Goal: Transaction & Acquisition: Obtain resource

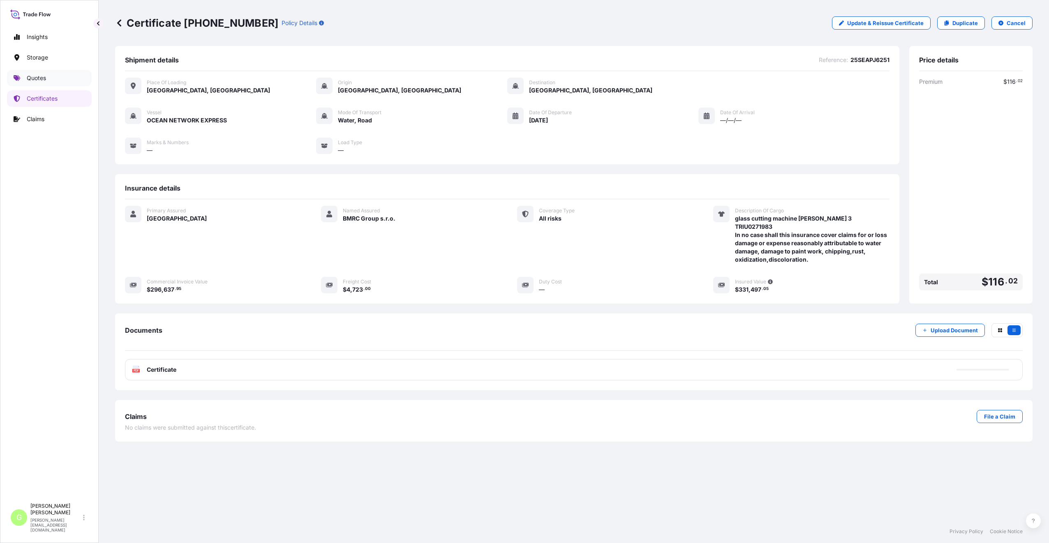
click at [36, 79] on p "Quotes" at bounding box center [36, 78] width 19 height 8
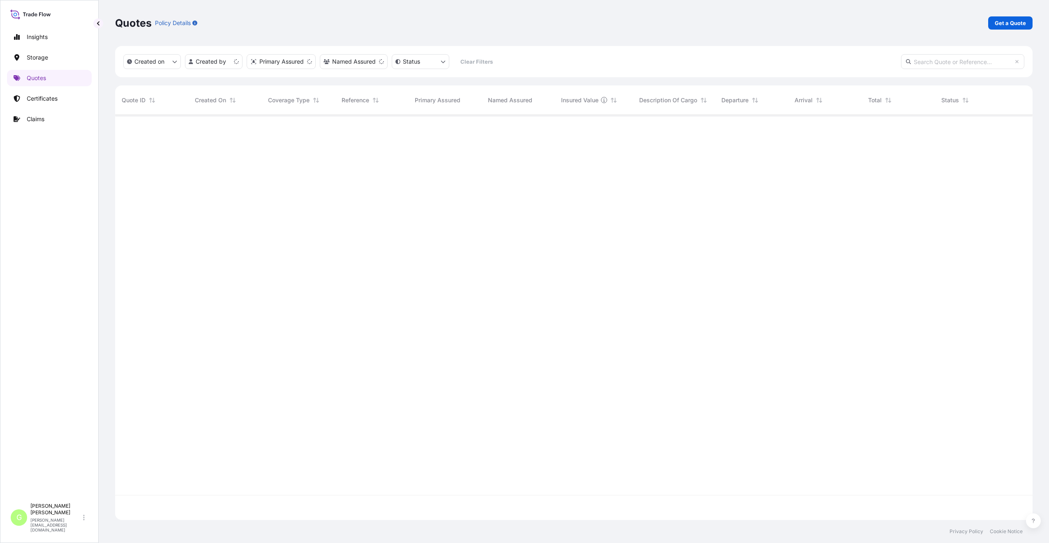
scroll to position [404, 911]
click at [1007, 19] on link "Get a Quote" at bounding box center [1010, 22] width 44 height 13
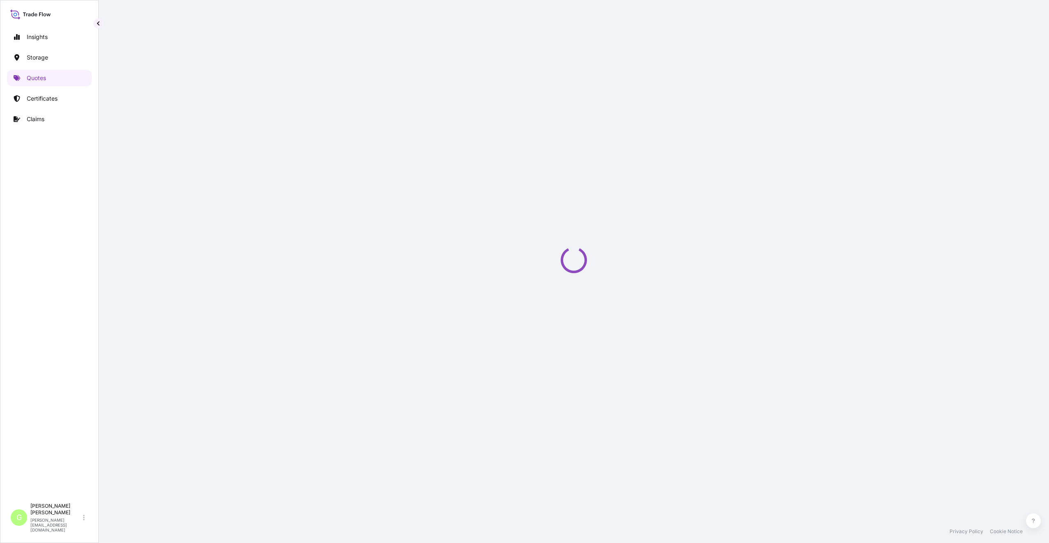
select select "Water"
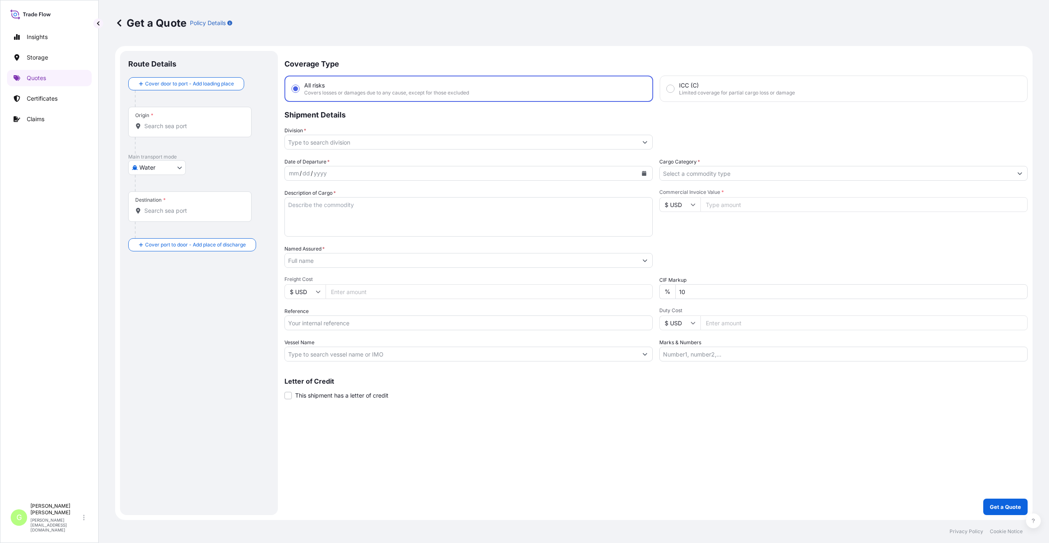
click at [310, 142] on input "Division *" at bounding box center [461, 142] width 353 height 15
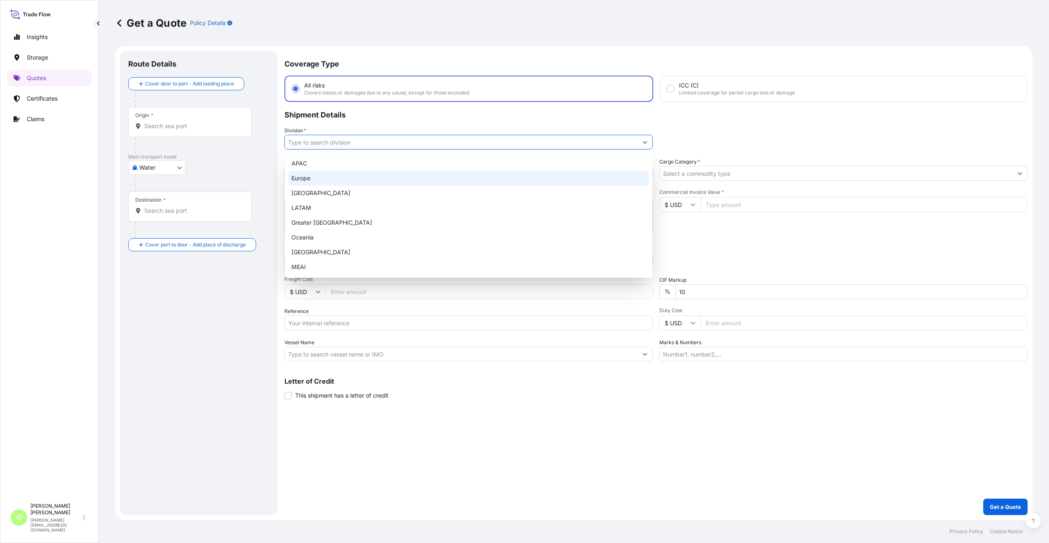
click at [303, 178] on div "Europe" at bounding box center [468, 178] width 361 height 15
type input "Europe"
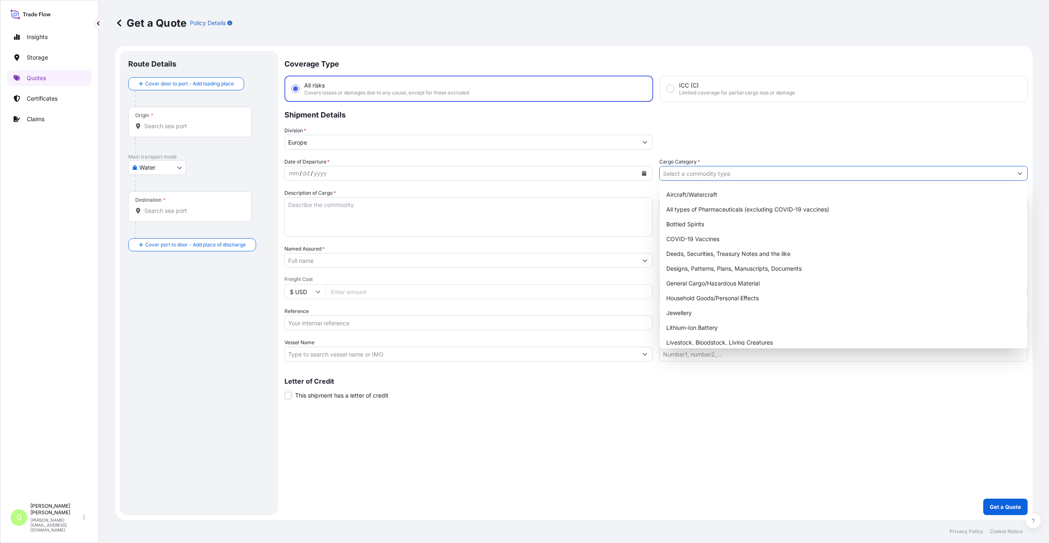
click at [679, 168] on input "Cargo Category *" at bounding box center [836, 173] width 353 height 15
click at [695, 286] on div "General Cargo/Hazardous Material" at bounding box center [843, 283] width 361 height 15
type input "General Cargo/Hazardous Material"
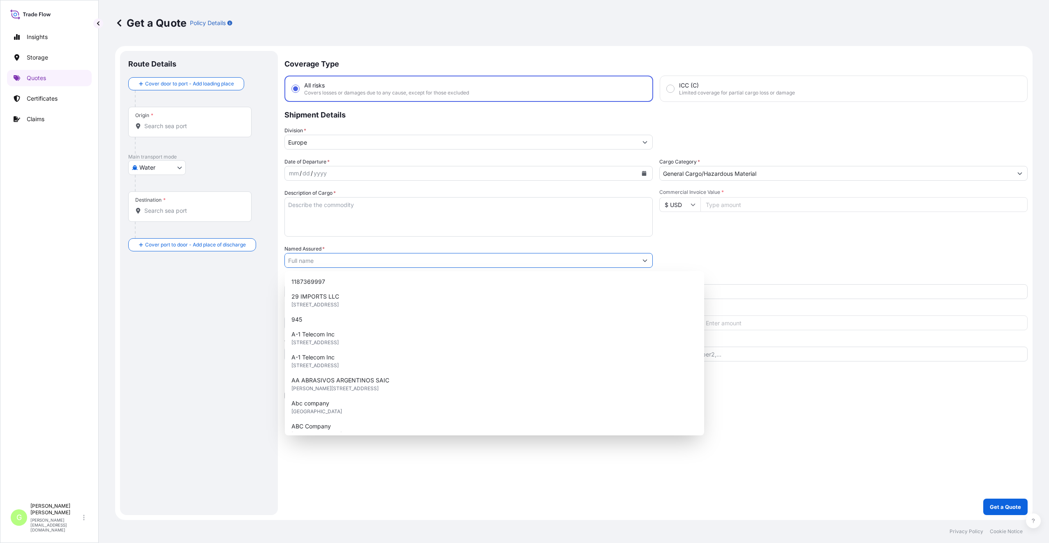
click at [300, 261] on input "Named Assured *" at bounding box center [461, 260] width 353 height 15
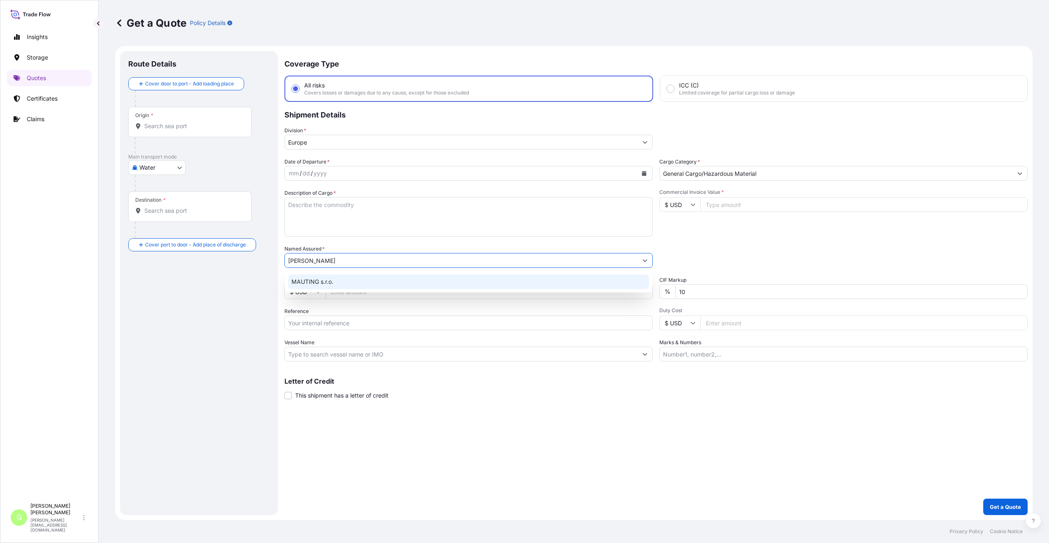
click at [308, 279] on span "MAUTING s.r.o." at bounding box center [312, 282] width 42 height 8
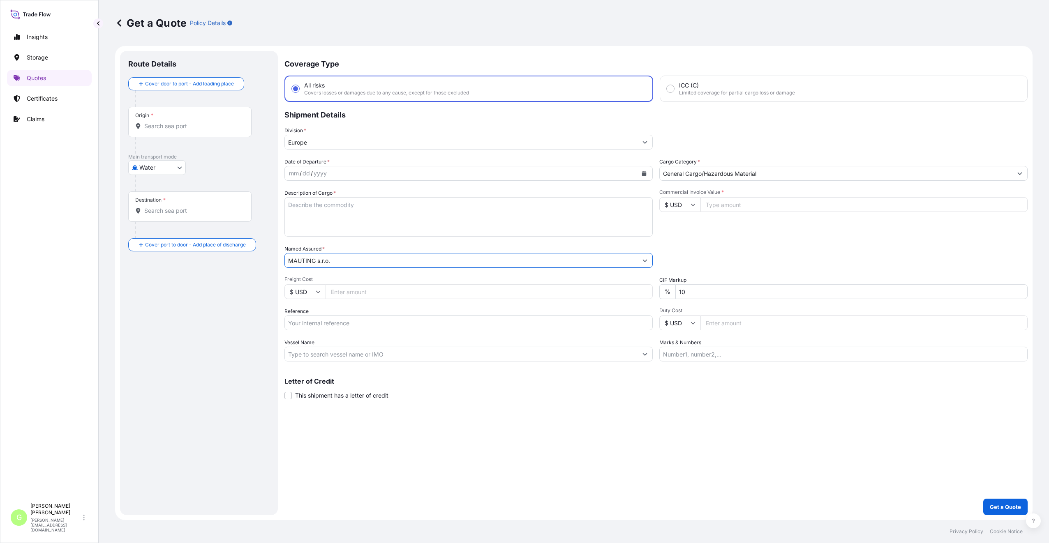
type input "MAUTING s.r.o."
click at [312, 321] on input "Reference" at bounding box center [468, 323] width 368 height 15
paste input "25SEUZH6314"
type input "25SEUZH6314"
click at [311, 204] on textarea "Description of Cargo *" at bounding box center [468, 216] width 368 height 39
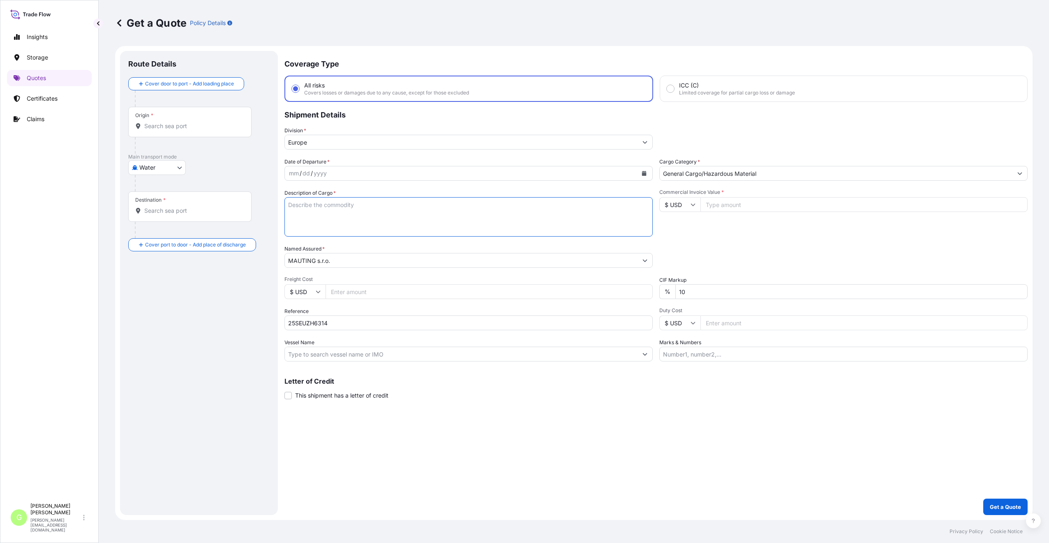
paste textarea "SMOKING CHAMBER + ACCESSORIES"
type textarea "SMOKING CHAMBER + ACCESSORIES"
click at [767, 205] on input "Commercial Invoice Value *" at bounding box center [864, 204] width 327 height 15
paste input "119515.78"
type input "119515.78"
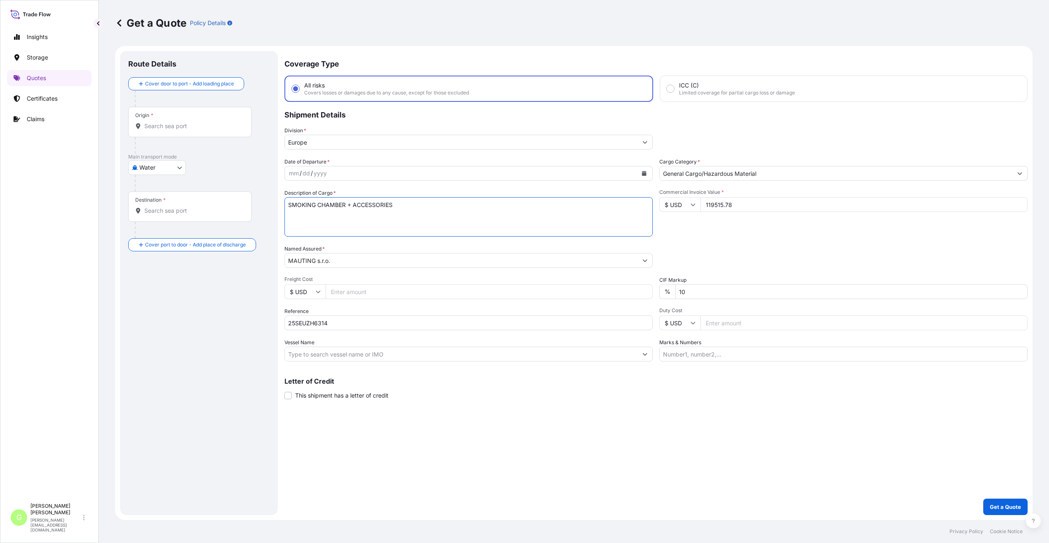
click at [416, 201] on textarea "SMOKING CHAMBER + ACCESSORIES" at bounding box center [468, 216] width 368 height 39
click at [293, 213] on textarea "SMOKING CHAMBER +" at bounding box center [468, 216] width 368 height 39
paste textarea "TXGU7085585"
click at [288, 204] on textarea "SMOKING CHAMBER + TXGU7085585" at bounding box center [468, 216] width 368 height 39
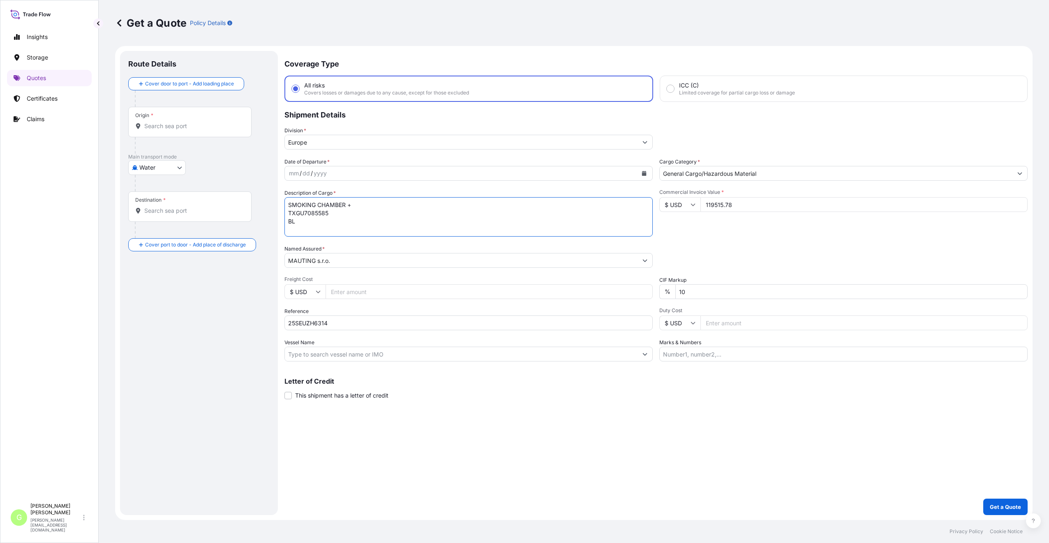
click at [303, 216] on textarea "SMOKING CHAMBER + TXGU7085585 BL" at bounding box center [468, 216] width 368 height 39
drag, startPoint x: 303, startPoint y: 216, endPoint x: 295, endPoint y: 221, distance: 9.6
click at [295, 221] on textarea "SMOKING CHAMBER + TXGU7085585 BL" at bounding box center [468, 216] width 368 height 39
paste textarea "HLCUPRG250910749"
click at [293, 222] on textarea "SMOKING CHAMBER + TXGU7085585 BLHLCUPRG250910749" at bounding box center [468, 216] width 368 height 39
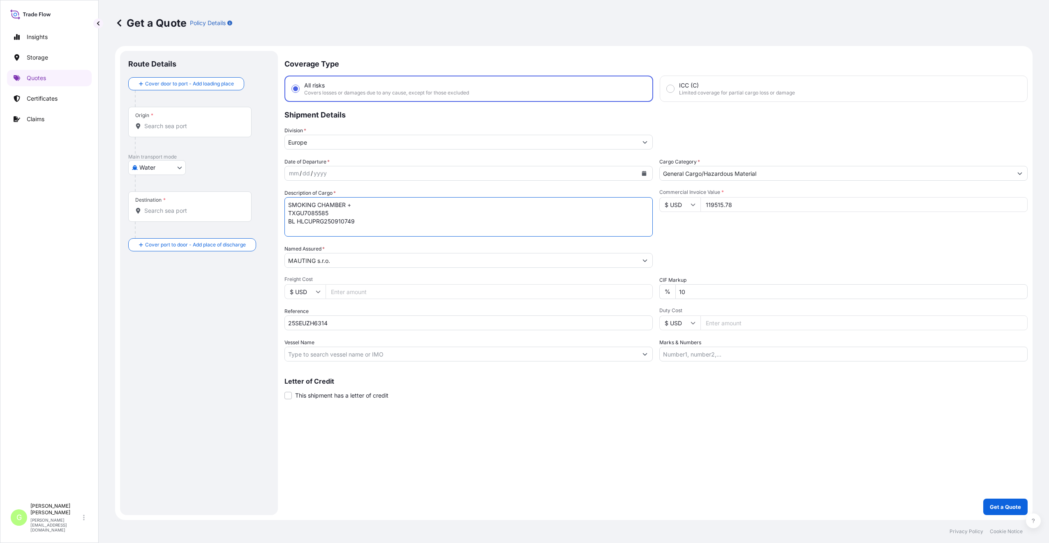
type textarea "SMOKING CHAMBER + TXGU7085585 BL HLCUPRG250910749"
click at [644, 172] on icon "Calendar" at bounding box center [644, 173] width 5 height 5
click at [333, 241] on div "7" at bounding box center [330, 243] width 15 height 15
drag, startPoint x: 355, startPoint y: 483, endPoint x: 337, endPoint y: 445, distance: 42.5
click at [354, 483] on div "Coverage Type All risks Covers losses or damages due to any cause, except for t…" at bounding box center [655, 283] width 743 height 465
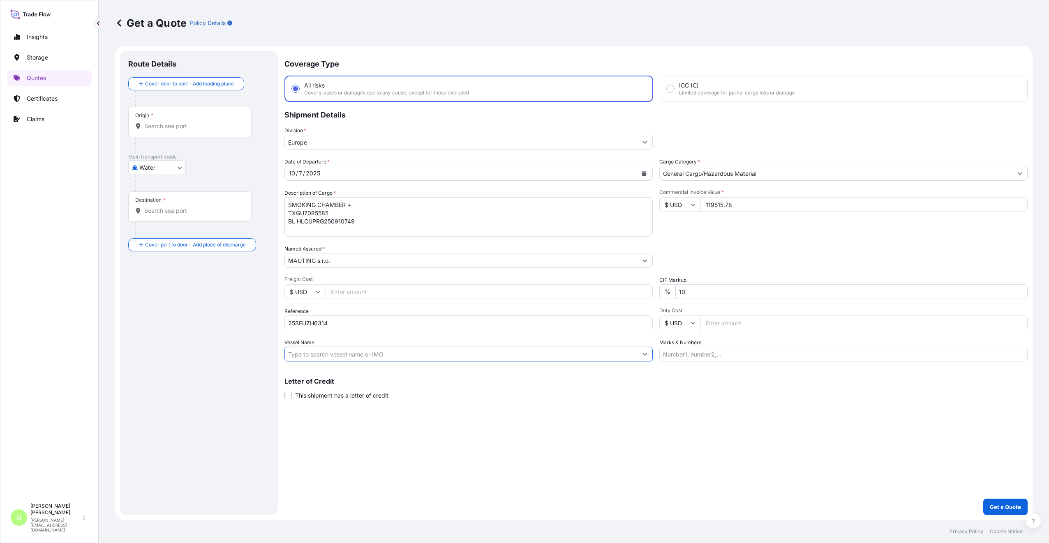
click at [298, 357] on input "Vessel Name" at bounding box center [461, 354] width 353 height 15
paste input "HAPAG [PERSON_NAME]"
type input "HAPAG [PERSON_NAME]"
click at [554, 481] on div "Coverage Type All risks Covers losses or damages due to any cause, except for t…" at bounding box center [655, 283] width 743 height 465
click at [201, 129] on input "Origin *" at bounding box center [192, 126] width 97 height 8
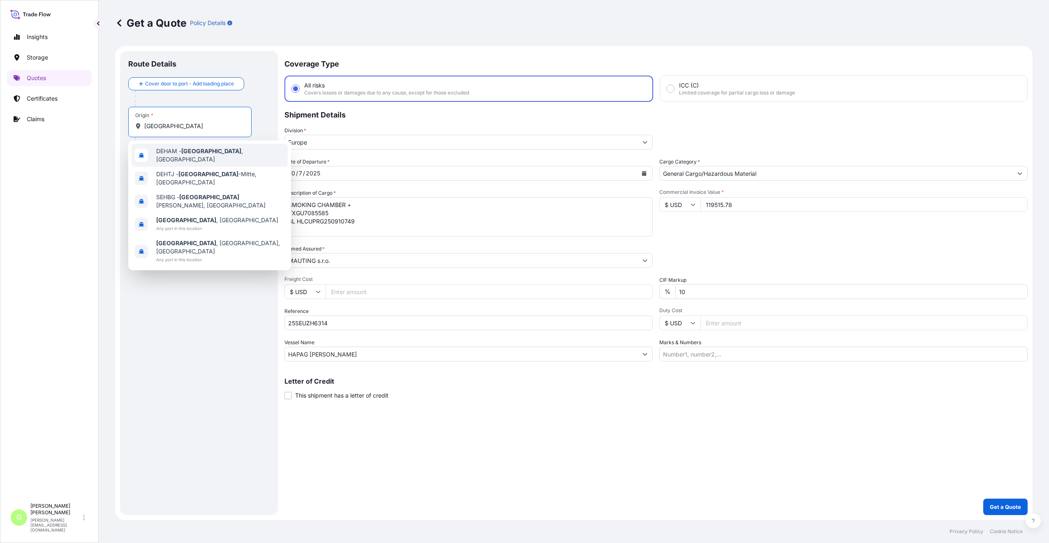
click at [218, 152] on span "DEHAM - [GEOGRAPHIC_DATA] , [GEOGRAPHIC_DATA]" at bounding box center [220, 155] width 128 height 16
type input "DEHAM - [GEOGRAPHIC_DATA], [GEOGRAPHIC_DATA]"
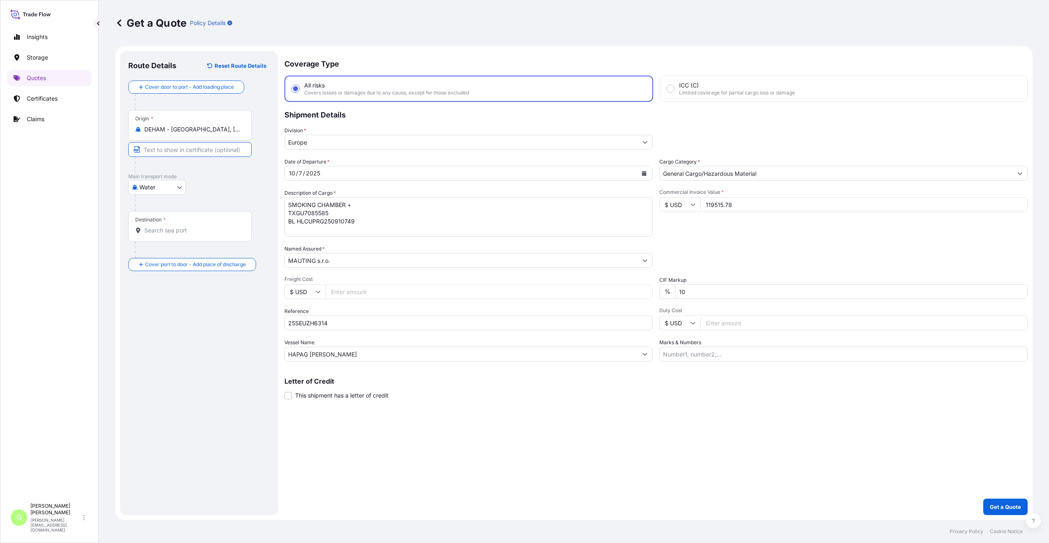
click at [201, 148] on input "Text to appear on certificate" at bounding box center [189, 149] width 123 height 15
type input "[GEOGRAPHIC_DATA], [GEOGRAPHIC_DATA]"
click at [156, 236] on div "Destination *" at bounding box center [189, 226] width 123 height 30
click at [156, 235] on input "Destination *" at bounding box center [192, 231] width 97 height 8
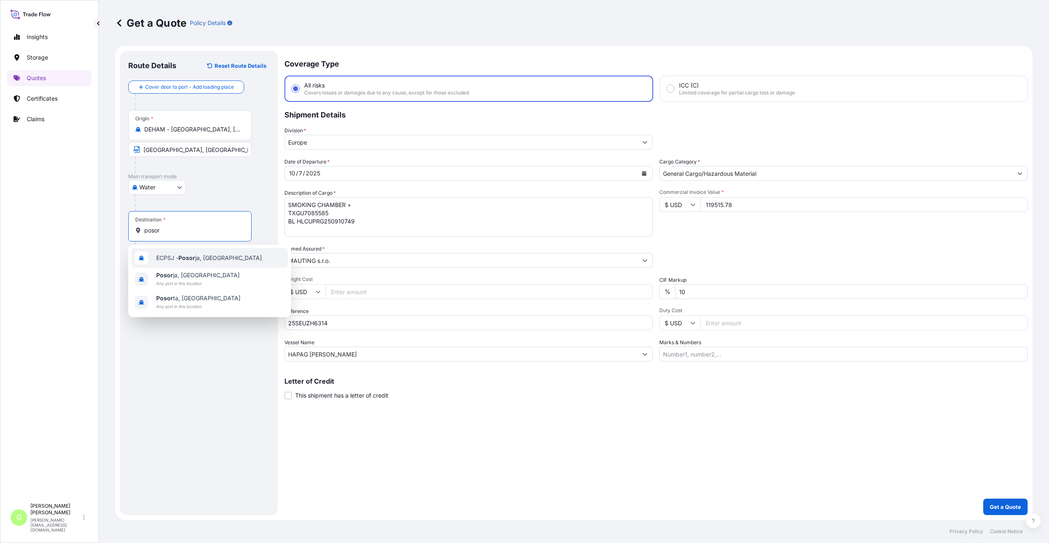
click at [178, 257] on span "ECPSJ - [PERSON_NAME], [GEOGRAPHIC_DATA]" at bounding box center [209, 258] width 106 height 8
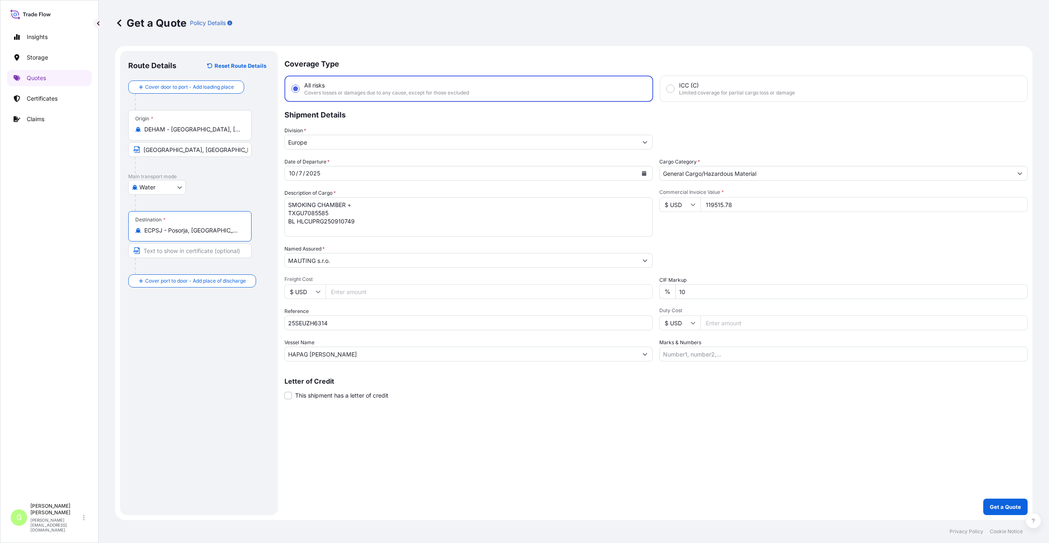
drag, startPoint x: 220, startPoint y: 232, endPoint x: 168, endPoint y: 231, distance: 51.4
click at [168, 231] on input "ECPSJ - Posorja, [GEOGRAPHIC_DATA]" at bounding box center [192, 231] width 97 height 8
type input "ECPSJ - Posorja, [GEOGRAPHIC_DATA]"
click at [164, 250] on input "Text to appear on certificate" at bounding box center [189, 250] width 123 height 15
paste input "Posorja, [GEOGRAPHIC_DATA]"
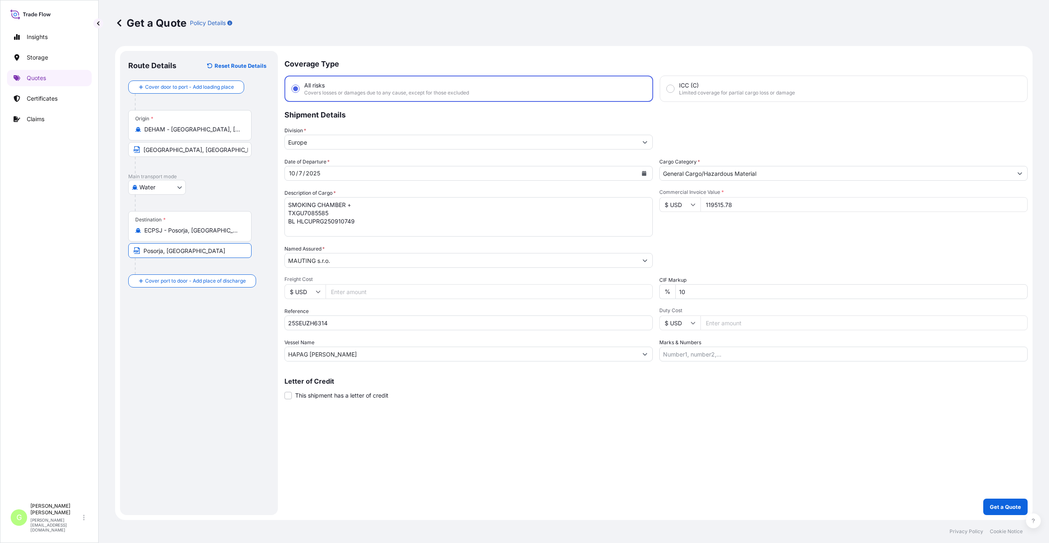
type input "Posorja, [GEOGRAPHIC_DATA]"
click at [183, 389] on div "Route Details Reset Route Details Cover door to port - Add loading place Place …" at bounding box center [198, 283] width 141 height 448
click at [192, 362] on div "Route Details Reset Route Details Cover door to port - Add loading place Place …" at bounding box center [198, 283] width 141 height 448
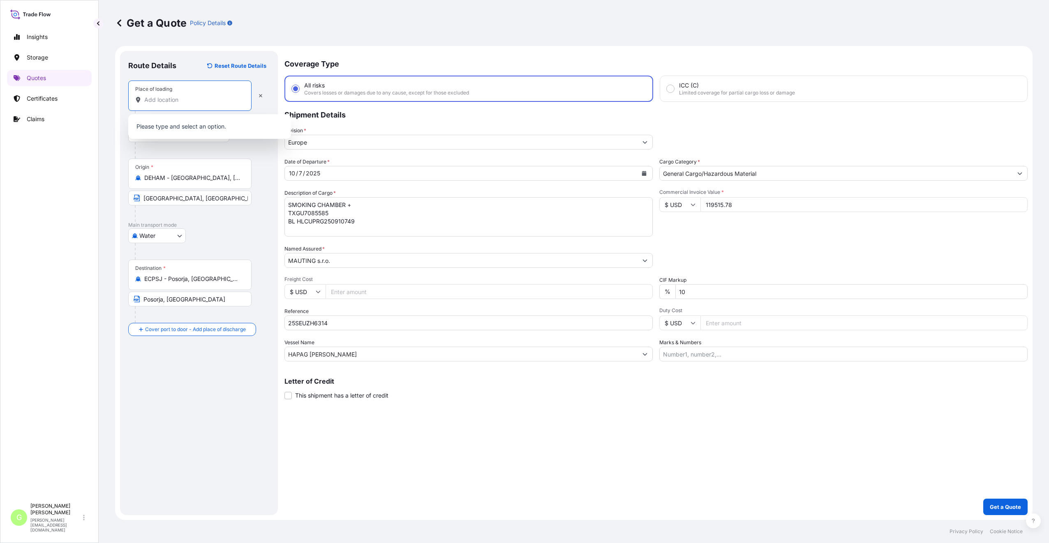
click at [164, 101] on input "Place of loading" at bounding box center [192, 100] width 97 height 8
paste input "VALTICE"
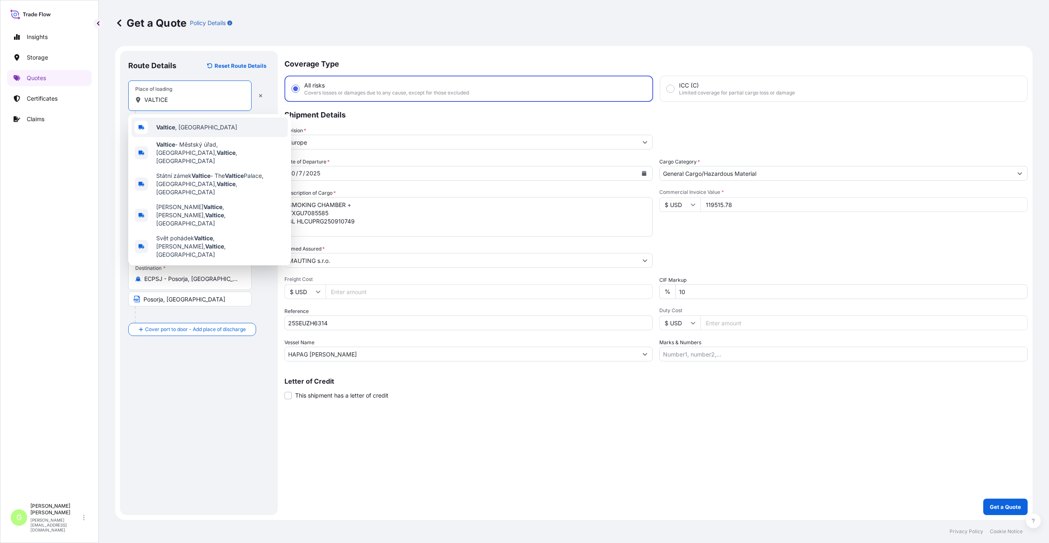
click at [177, 128] on span "Valtice , [GEOGRAPHIC_DATA]" at bounding box center [196, 127] width 81 height 8
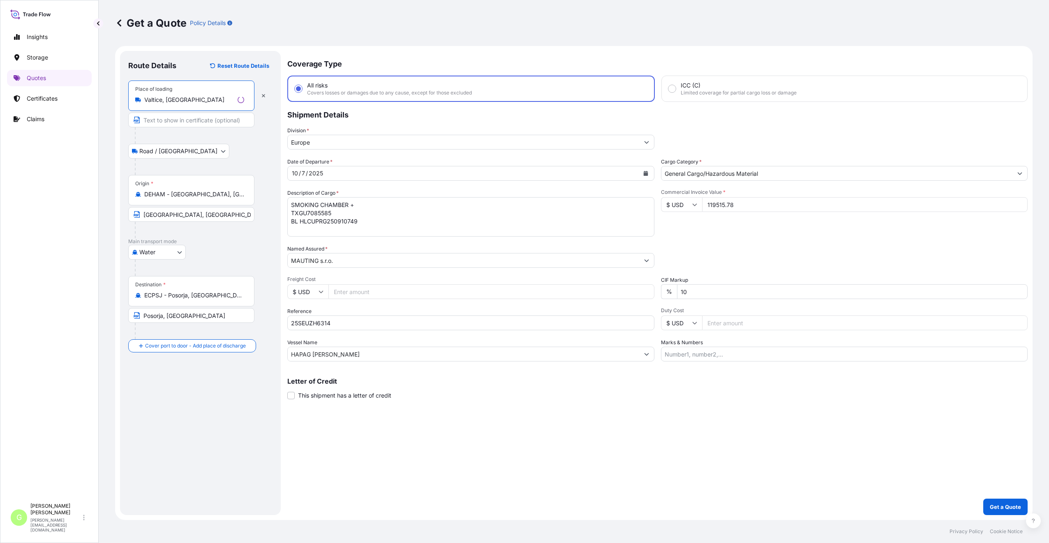
type input "Valtice, [GEOGRAPHIC_DATA]"
click at [171, 123] on input "Text to appear on certificate" at bounding box center [189, 120] width 123 height 15
paste input "VALTICE"
type input "VALTICE, [GEOGRAPHIC_DATA]"
click at [243, 392] on div "Route Details Reset Route Details Place of loading [GEOGRAPHIC_DATA], [GEOGRAPH…" at bounding box center [198, 283] width 141 height 448
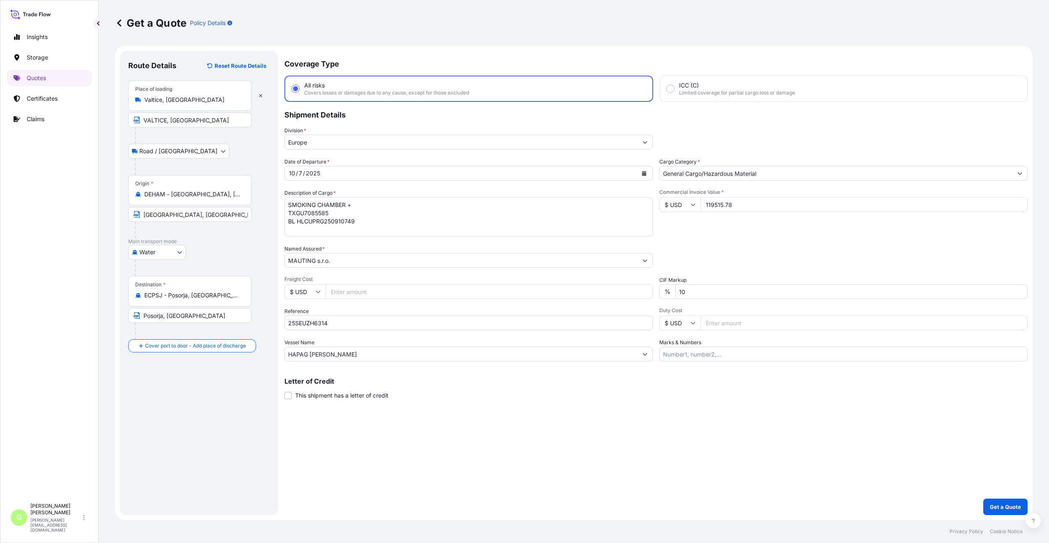
click at [384, 465] on div "Coverage Type All risks Covers losses or damages due to any cause, except for t…" at bounding box center [655, 283] width 743 height 465
click at [354, 205] on textarea "SMOKING CHAMBER + TXGU7085585 BL HLCUPRG250910749" at bounding box center [468, 216] width 368 height 39
drag, startPoint x: 354, startPoint y: 204, endPoint x: 290, endPoint y: 205, distance: 63.7
click at [290, 205] on textarea "SMOKING CHAMBER + TXGU7085585 BL HLCUPRG250910749" at bounding box center [468, 216] width 368 height 39
paste textarea "ACCESSORIES"
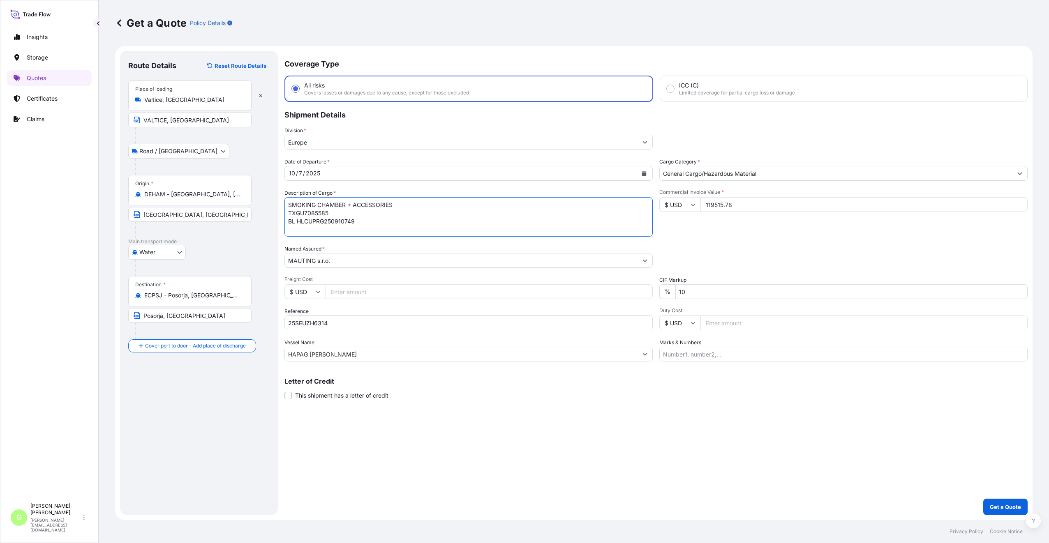
click at [416, 222] on textarea "SMOKING CHAMBER + ACCESSORIES TXGU7085585 BL HLCUPRG250910749" at bounding box center [468, 216] width 368 height 39
type textarea "SMOKING CHAMBER + ACCESSORIES TXGU7085585 BL HLCUPRG250910749"
click at [1003, 509] on p "Get a Quote" at bounding box center [1005, 507] width 31 height 8
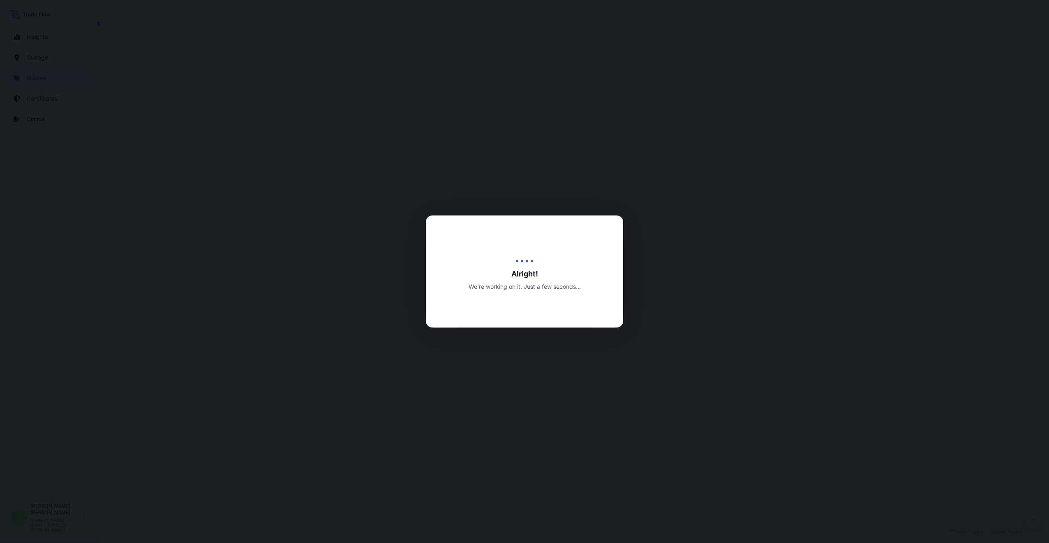
select select "Road / [GEOGRAPHIC_DATA]"
select select "Water"
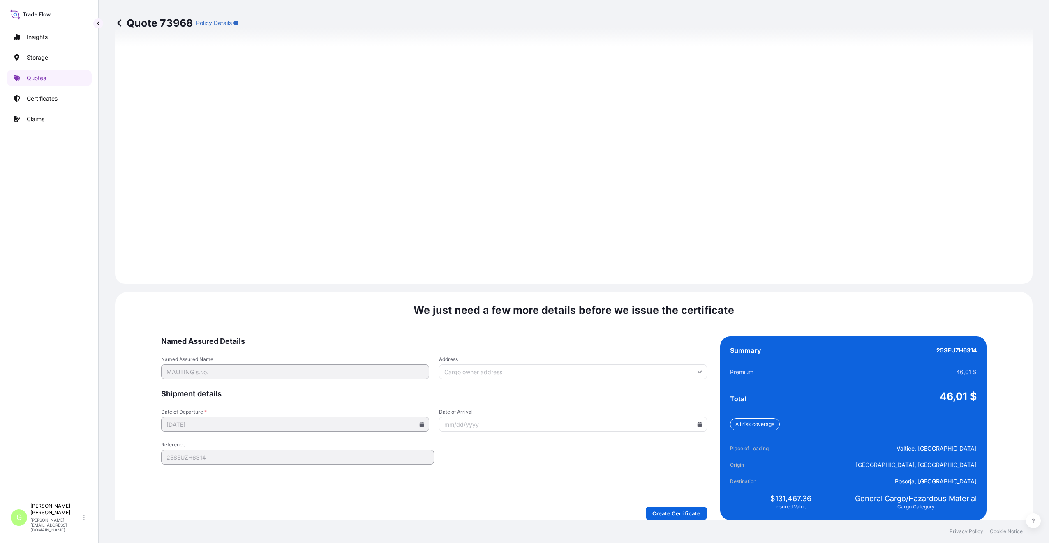
scroll to position [1015, 0]
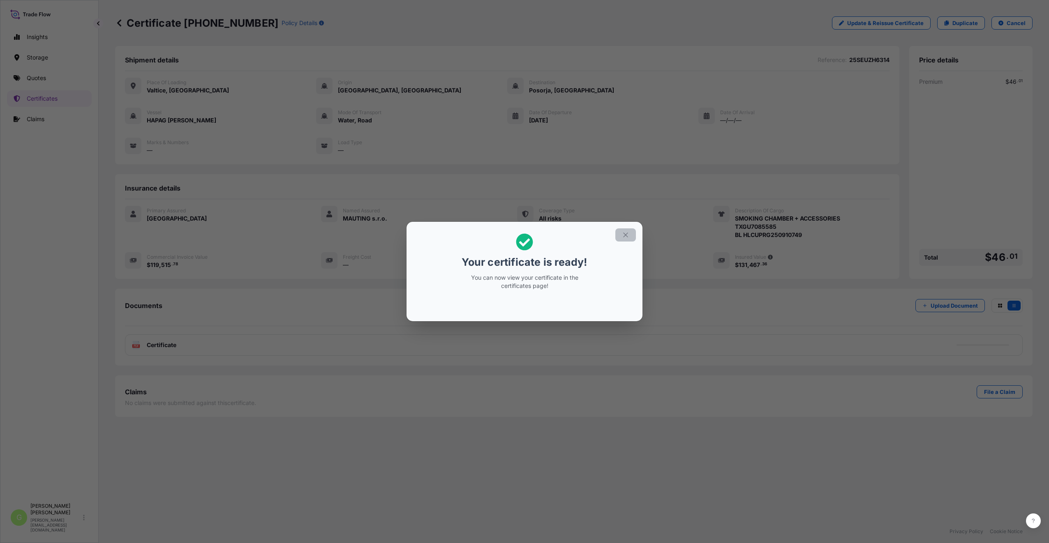
click at [623, 236] on icon "button" at bounding box center [625, 234] width 7 height 7
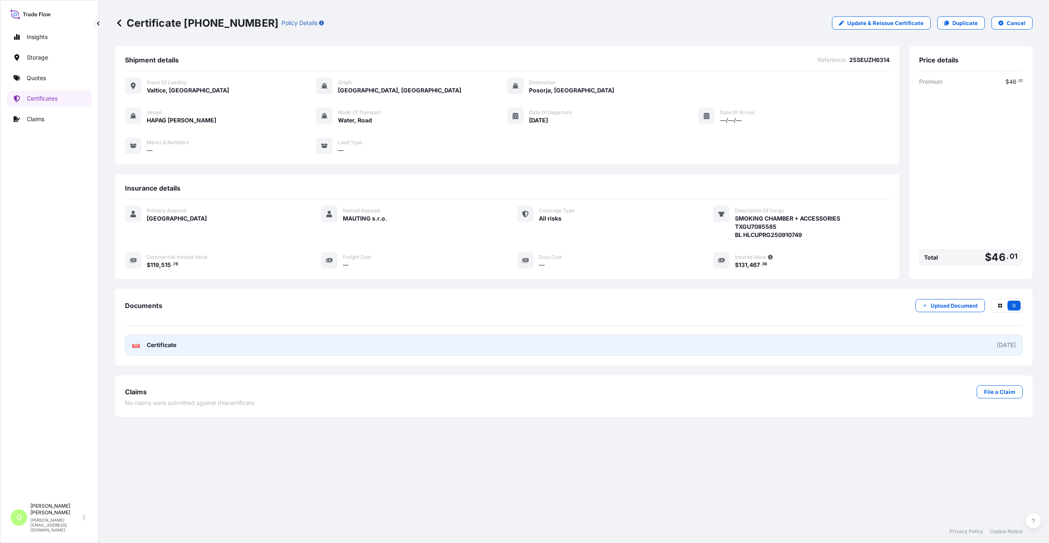
click at [161, 345] on span "Certificate" at bounding box center [162, 345] width 30 height 8
